Goal: Find specific page/section: Find specific page/section

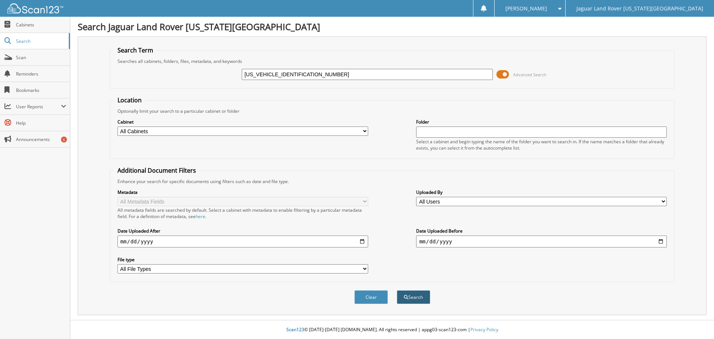
type input "[US_VEHICLE_IDENTIFICATION_NUMBER]"
click at [416, 301] on button "Search" at bounding box center [413, 297] width 33 height 14
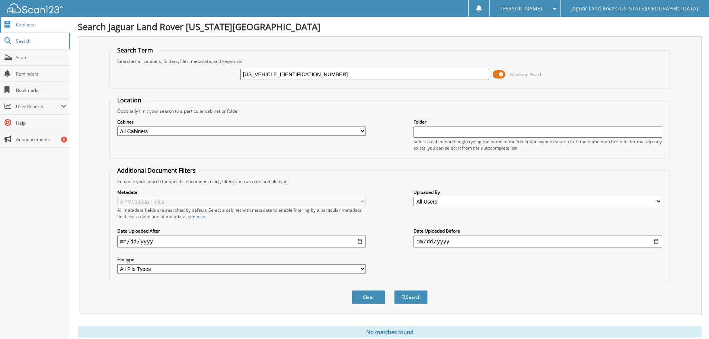
click at [34, 25] on span "Cabinets" at bounding box center [41, 25] width 50 height 6
